Goal: Find specific page/section: Find specific page/section

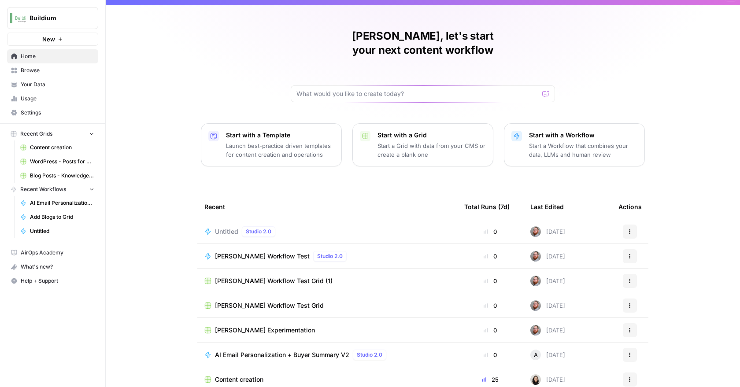
scroll to position [18, 0]
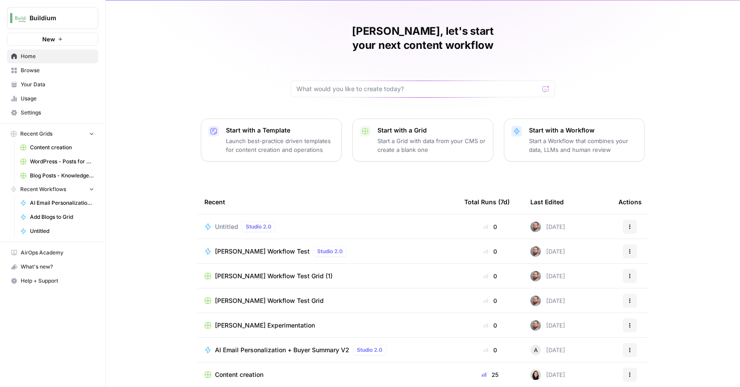
click at [336, 346] on span "AI Email Personalization + Buyer Summary V2" at bounding box center [282, 350] width 134 height 9
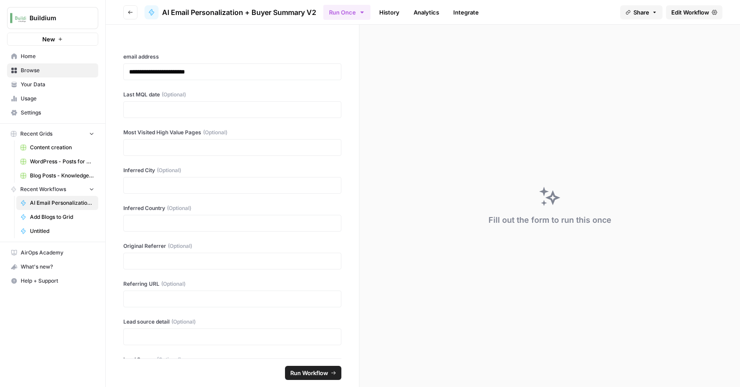
click at [128, 13] on icon "button" at bounding box center [130, 12] width 5 height 5
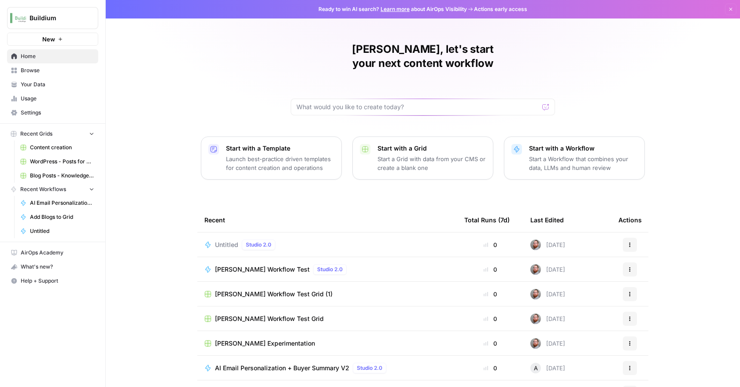
scroll to position [18, 0]
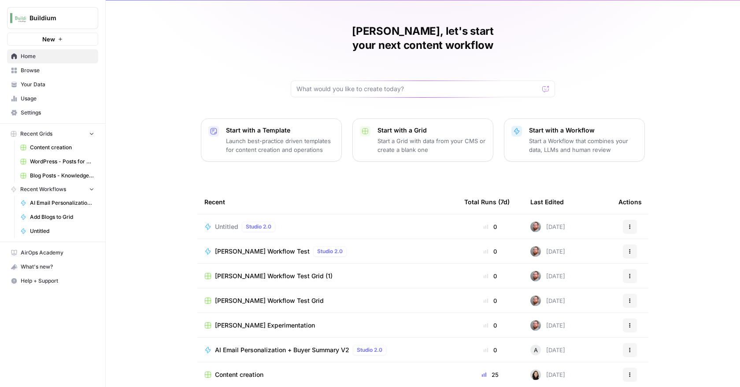
click at [255, 370] on span "Content creation" at bounding box center [239, 374] width 48 height 9
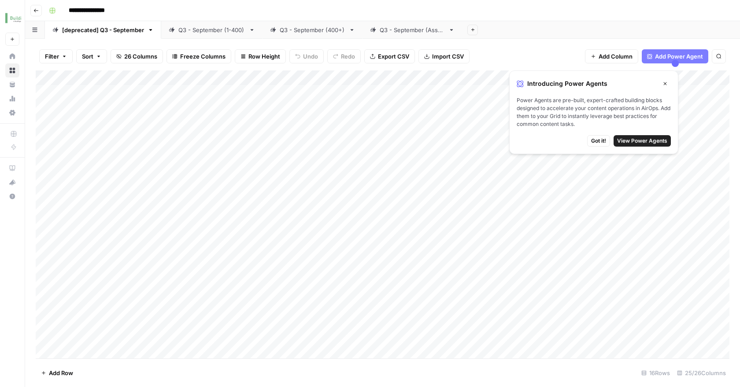
click at [666, 82] on icon "button" at bounding box center [665, 83] width 3 height 3
